Goal: Task Accomplishment & Management: Complete application form

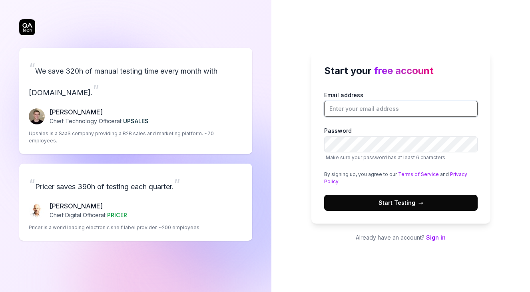
click at [389, 107] on input "Email address" at bounding box center [401, 109] width 154 height 16
type input "adibzta@hotmail.com"
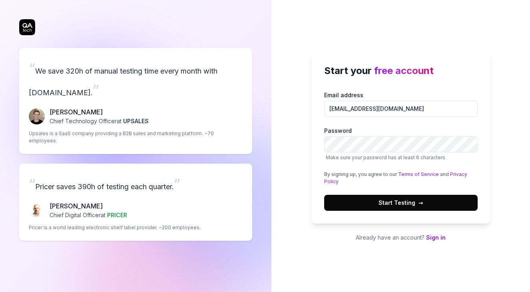
click at [433, 204] on button "Start Testing →" at bounding box center [401, 203] width 154 height 16
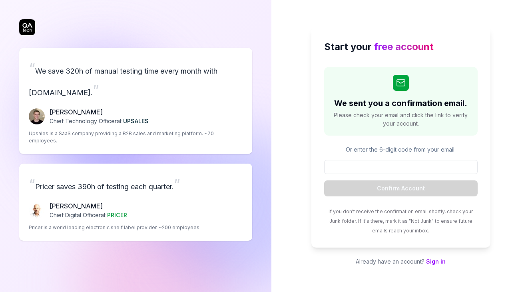
click at [482, 108] on div "Start your free account We sent you a confirmation email. Please check your ema…" at bounding box center [401, 137] width 179 height 221
click at [381, 163] on input at bounding box center [401, 167] width 154 height 14
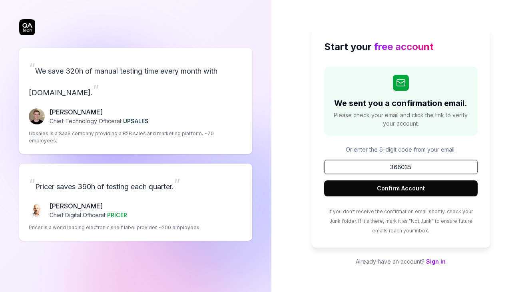
type input "366035"
click at [353, 184] on button "Confirm Account" at bounding box center [401, 188] width 154 height 16
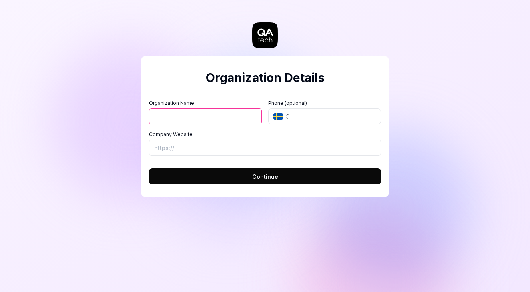
click at [278, 116] on icon "button" at bounding box center [279, 116] width 10 height 6
click at [287, 83] on h2 "Organization Details" at bounding box center [265, 78] width 232 height 18
click at [279, 170] on button "Continue" at bounding box center [265, 176] width 232 height 16
click at [239, 113] on input "Organization Name" at bounding box center [205, 116] width 113 height 16
click at [239, 114] on input "Organization Name" at bounding box center [205, 116] width 113 height 16
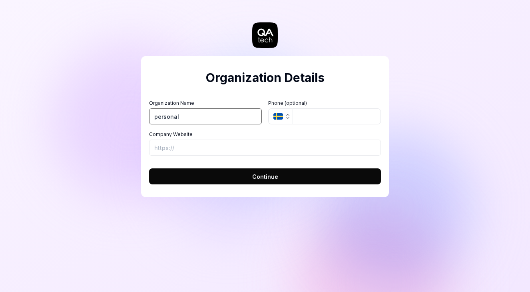
type input "personal"
click at [323, 184] on button "Continue" at bounding box center [265, 176] width 232 height 16
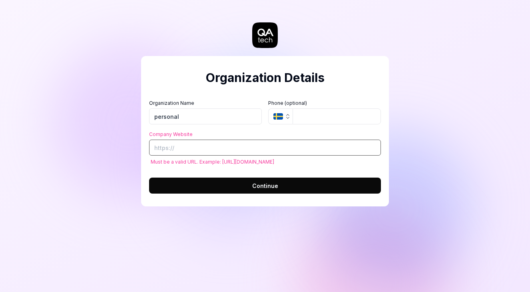
click at [298, 149] on input "Company Website" at bounding box center [265, 148] width 232 height 16
